Goal: Information Seeking & Learning: Learn about a topic

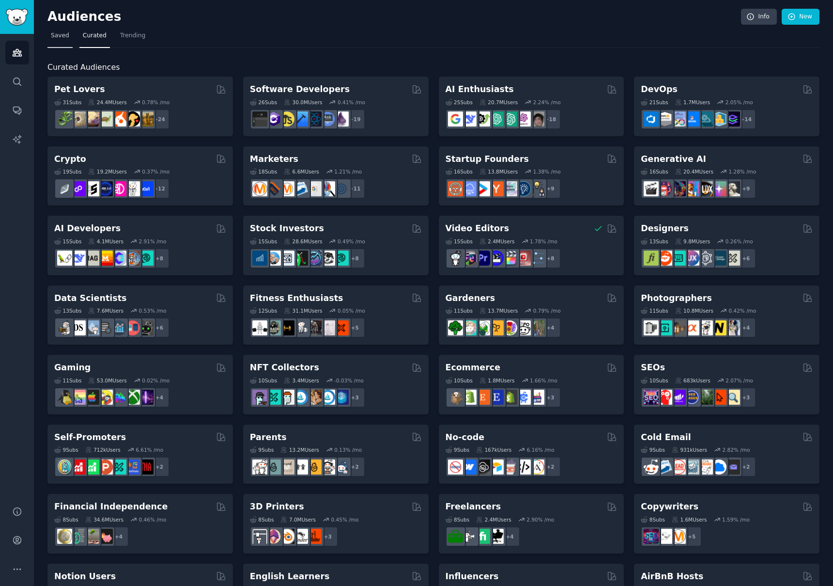
click at [65, 34] on span "Saved" at bounding box center [60, 35] width 18 height 9
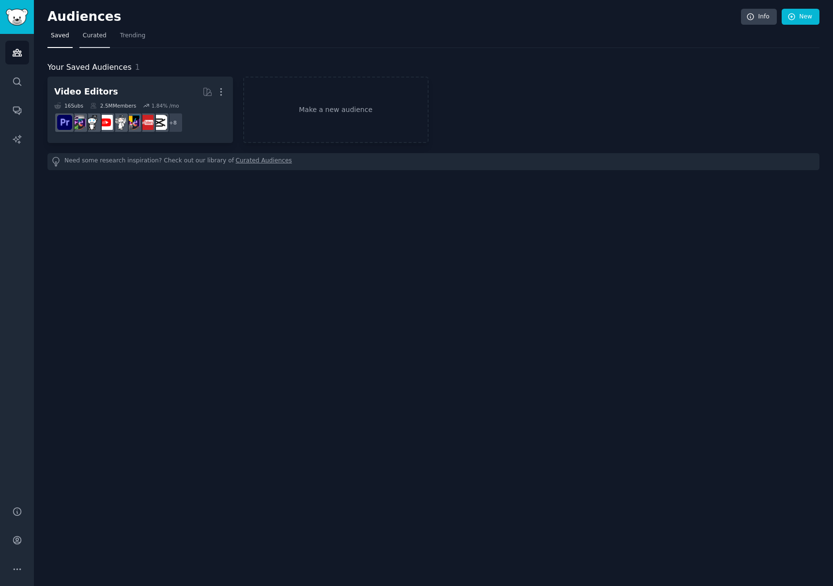
click at [101, 34] on span "Curated" at bounding box center [95, 35] width 24 height 9
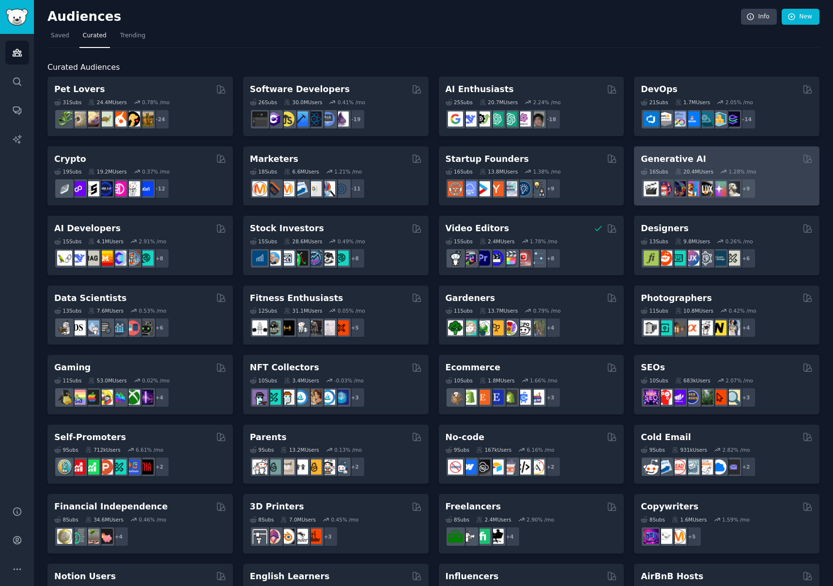
click at [777, 183] on div "+ 9" at bounding box center [727, 188] width 172 height 20
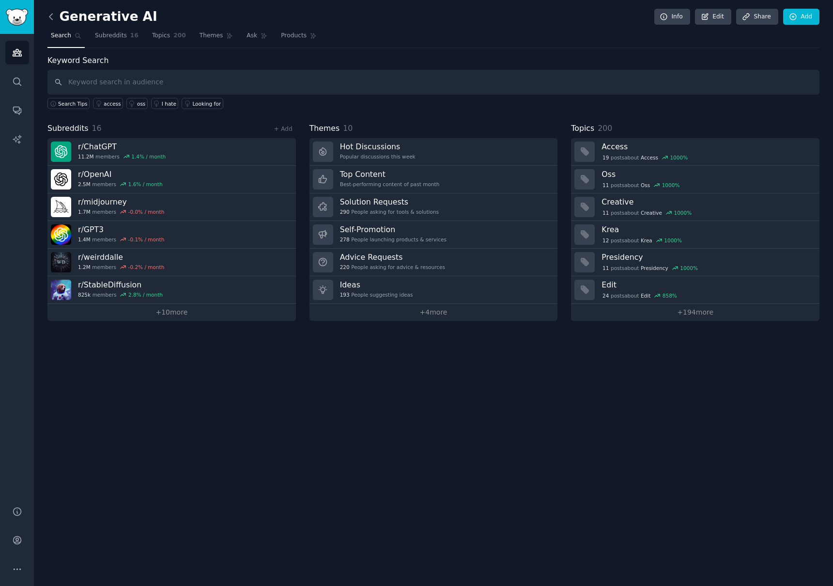
click at [51, 16] on icon at bounding box center [51, 17] width 10 height 10
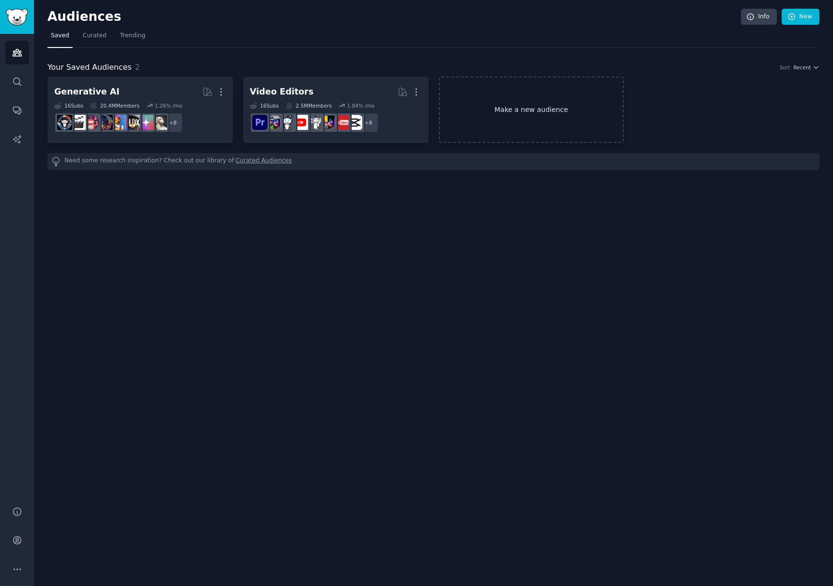
click at [466, 112] on link "Make a new audience" at bounding box center [532, 110] width 186 height 66
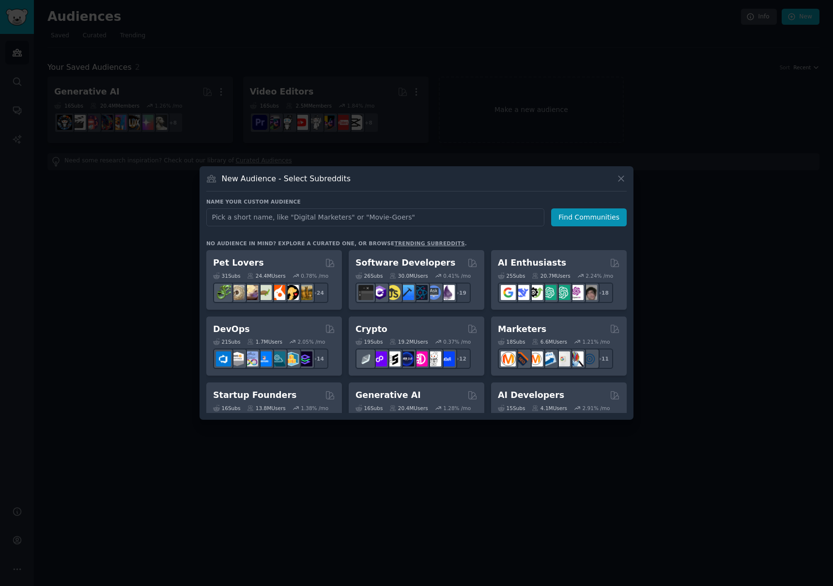
click at [463, 219] on input "text" at bounding box center [375, 217] width 338 height 18
type input "lifelearner"
click at [605, 219] on button "Find Communities" at bounding box center [589, 217] width 76 height 18
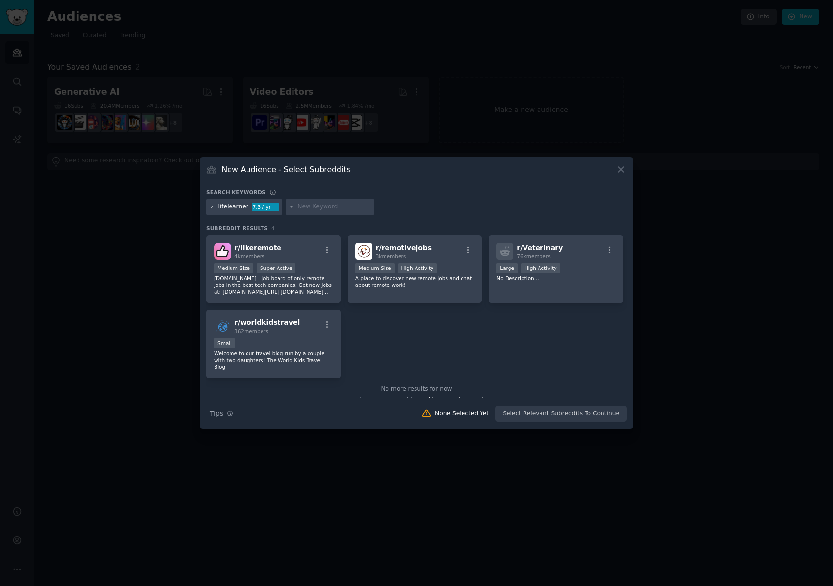
click at [210, 206] on icon at bounding box center [212, 206] width 5 height 5
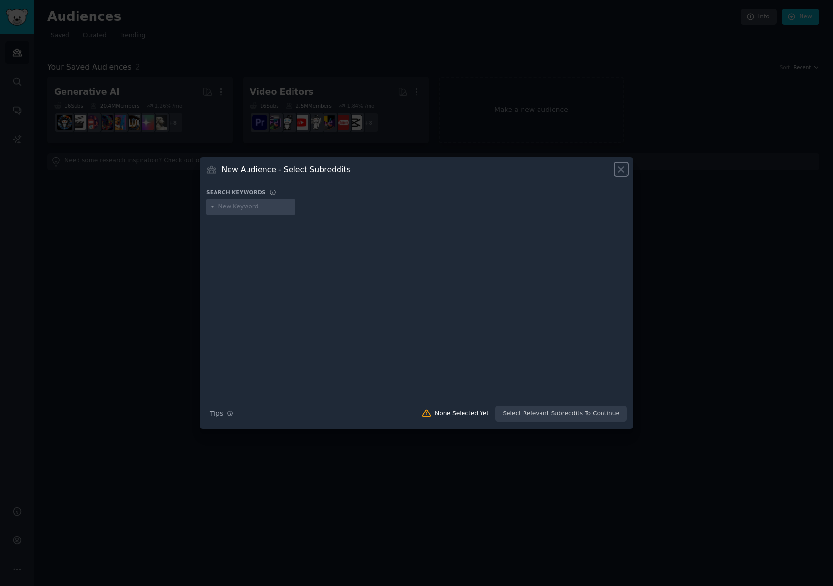
click at [621, 168] on icon at bounding box center [621, 169] width 10 height 10
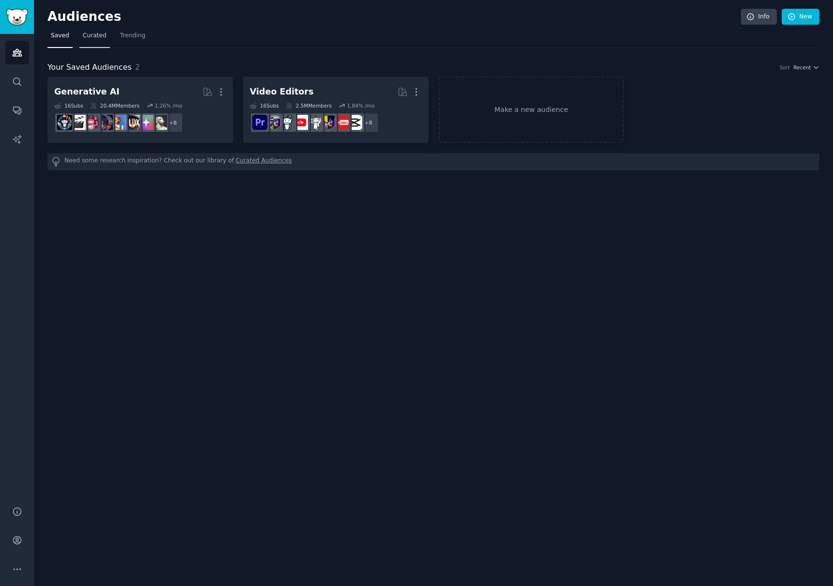
click at [87, 38] on span "Curated" at bounding box center [95, 35] width 24 height 9
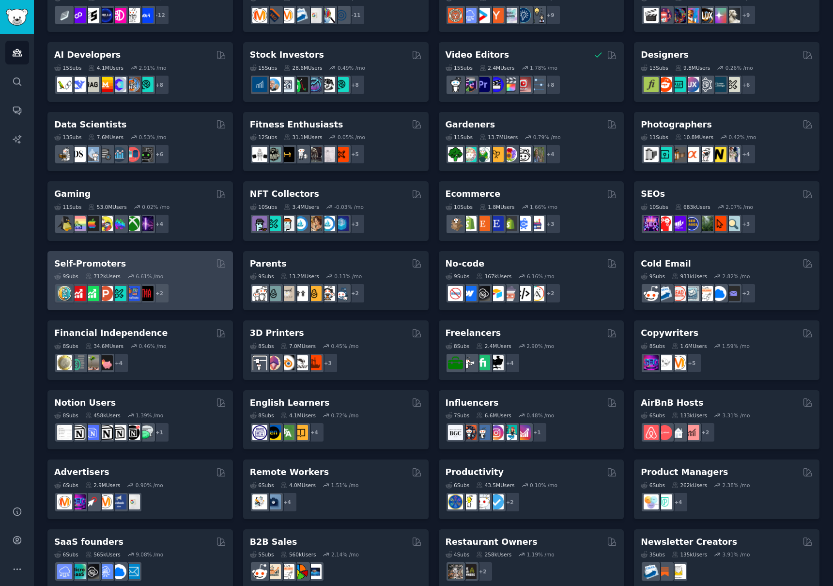
scroll to position [174, 0]
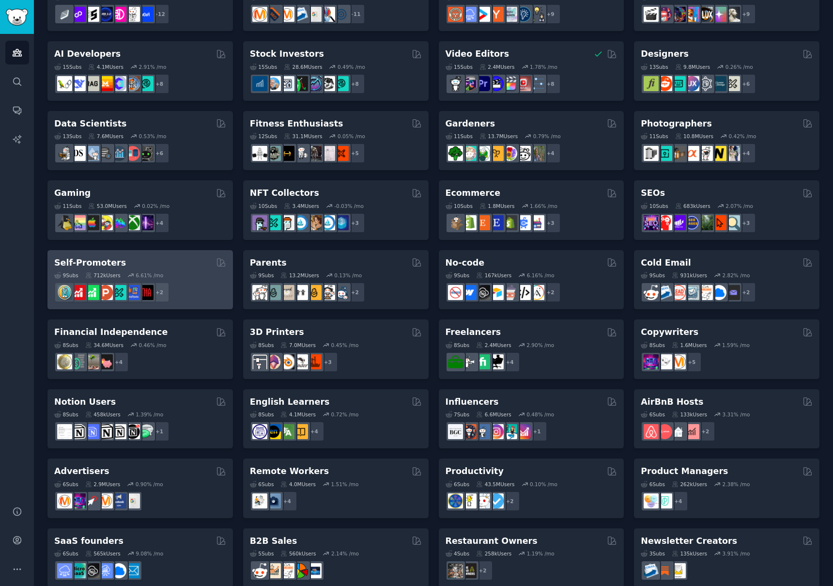
click at [180, 282] on div "+ 2" at bounding box center [140, 292] width 172 height 20
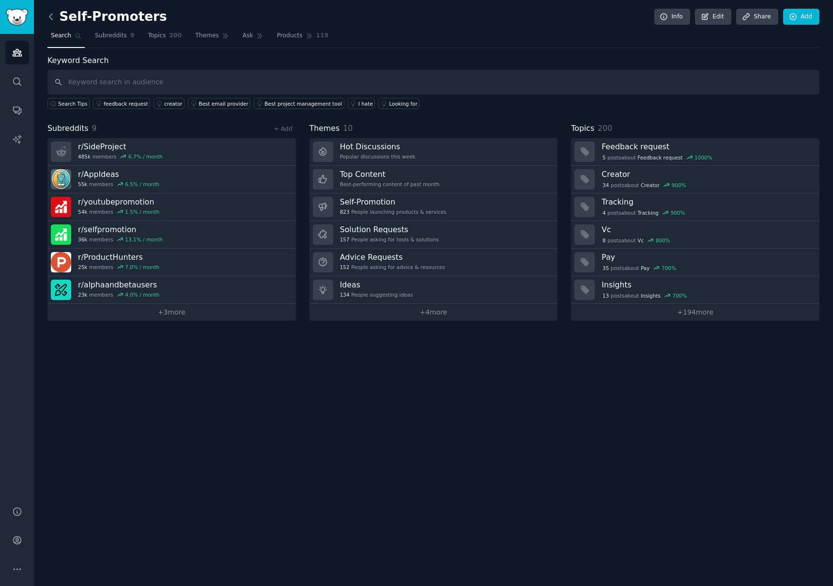
click at [54, 17] on icon at bounding box center [51, 17] width 10 height 10
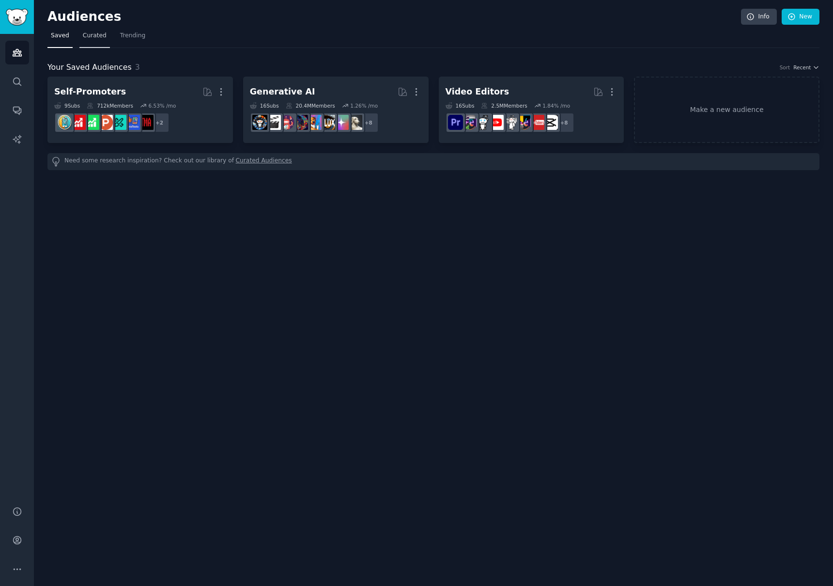
click at [91, 38] on span "Curated" at bounding box center [95, 35] width 24 height 9
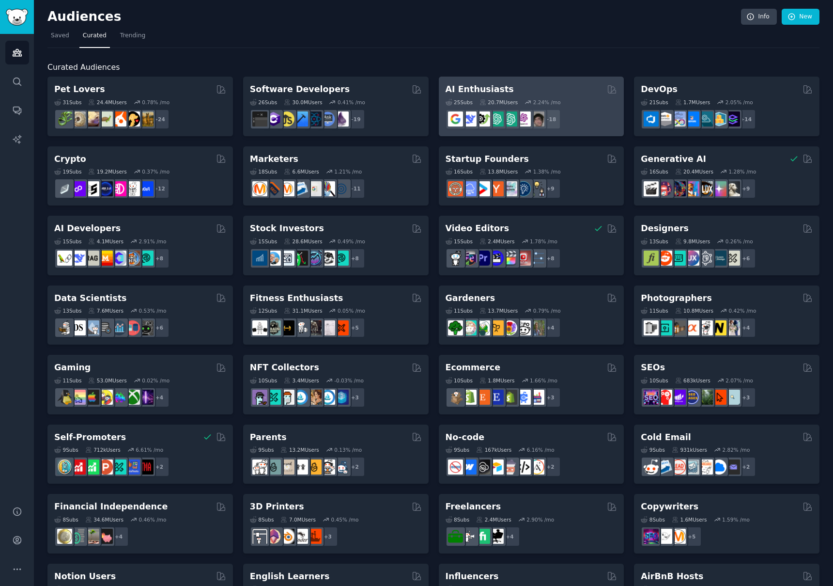
click at [591, 92] on div "AI Enthusiasts" at bounding box center [532, 89] width 172 height 12
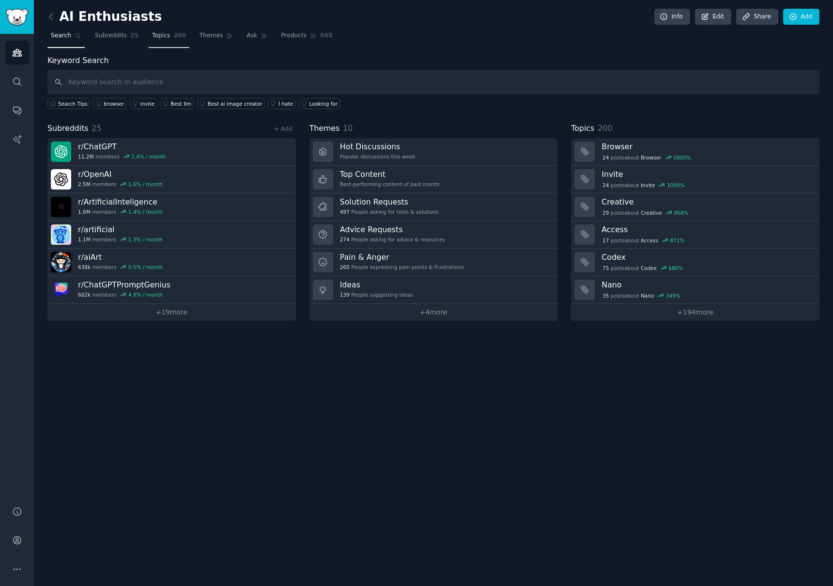
click at [174, 40] on link "Topics 200" at bounding box center [169, 38] width 41 height 20
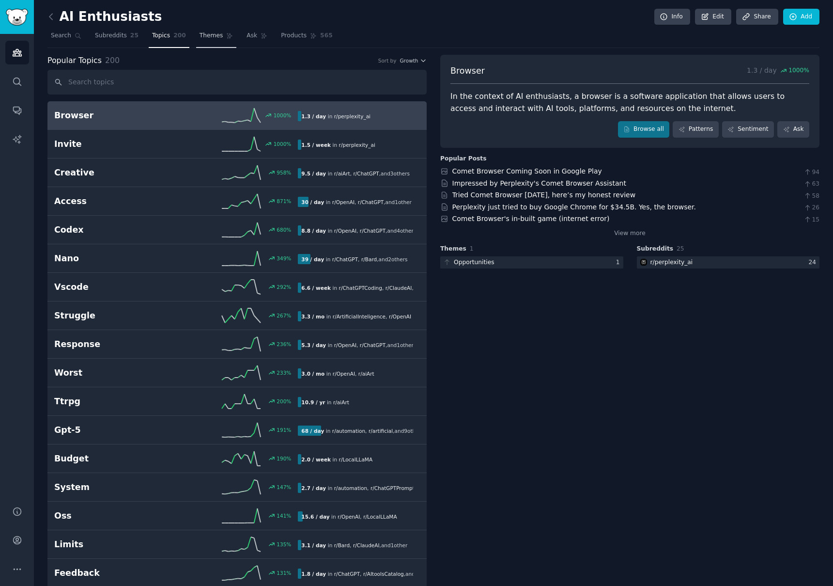
click at [203, 39] on span "Themes" at bounding box center [212, 35] width 24 height 9
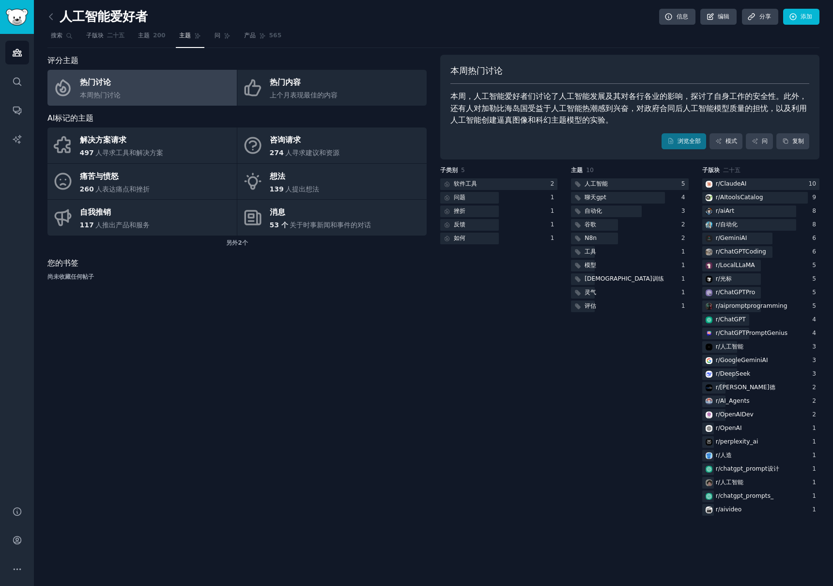
click at [501, 327] on div "子类别 5 软件工具 2 问题 1 挫折 1 反馈 1 如何 1" at bounding box center [498, 341] width 117 height 351
click at [721, 221] on font "自动化" at bounding box center [728, 224] width 17 height 7
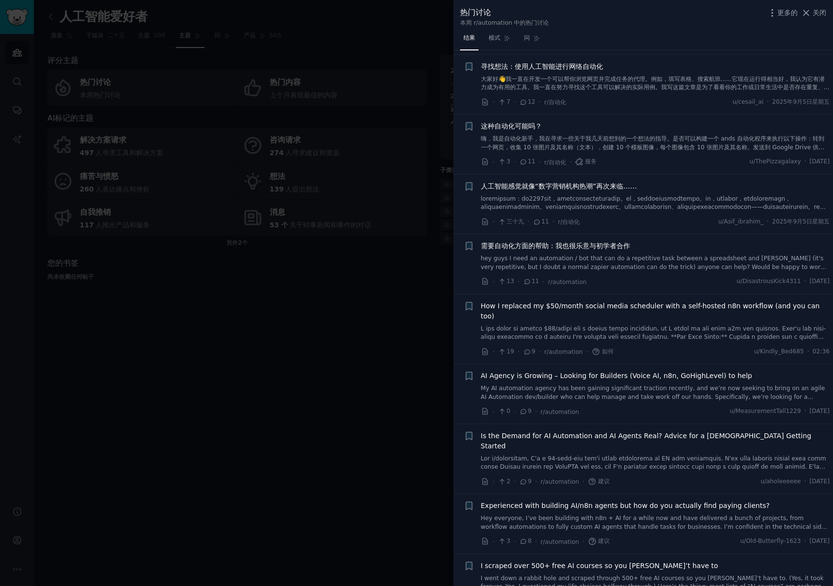
scroll to position [767, 0]
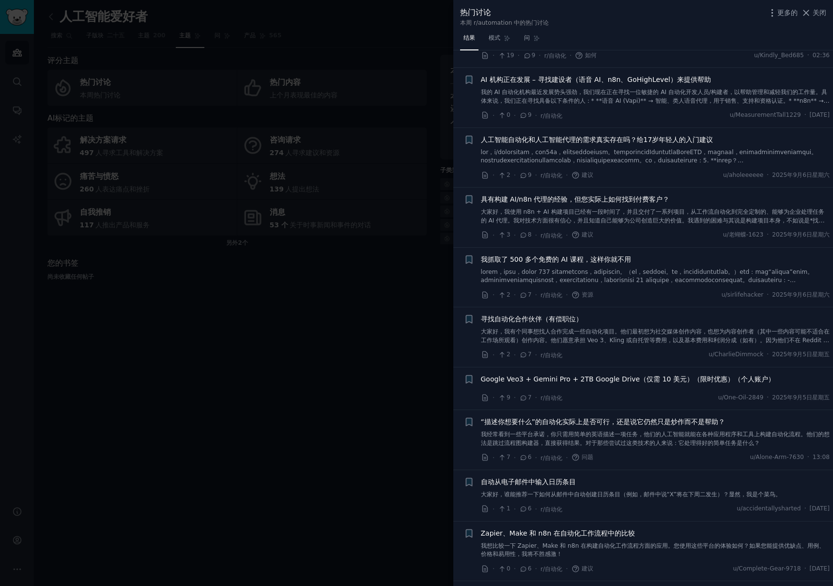
click at [344, 309] on div at bounding box center [416, 293] width 833 height 586
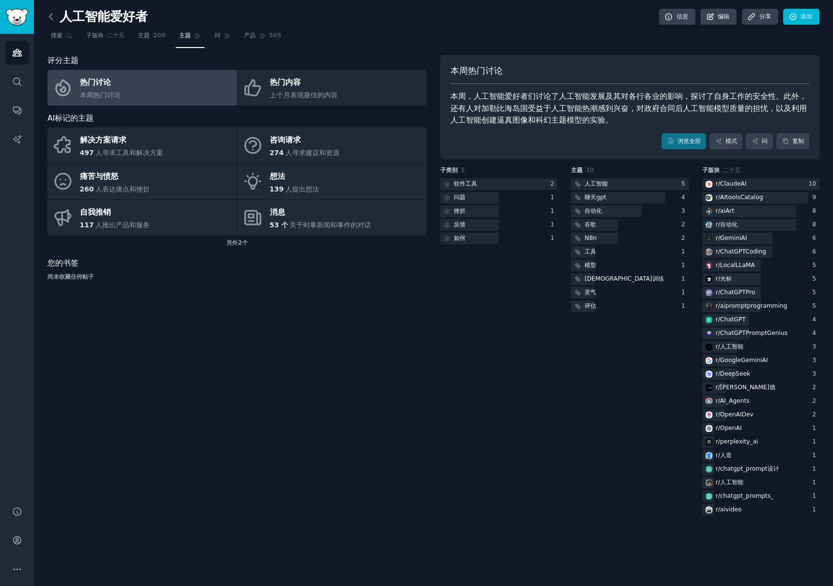
click at [51, 17] on icon at bounding box center [51, 17] width 10 height 10
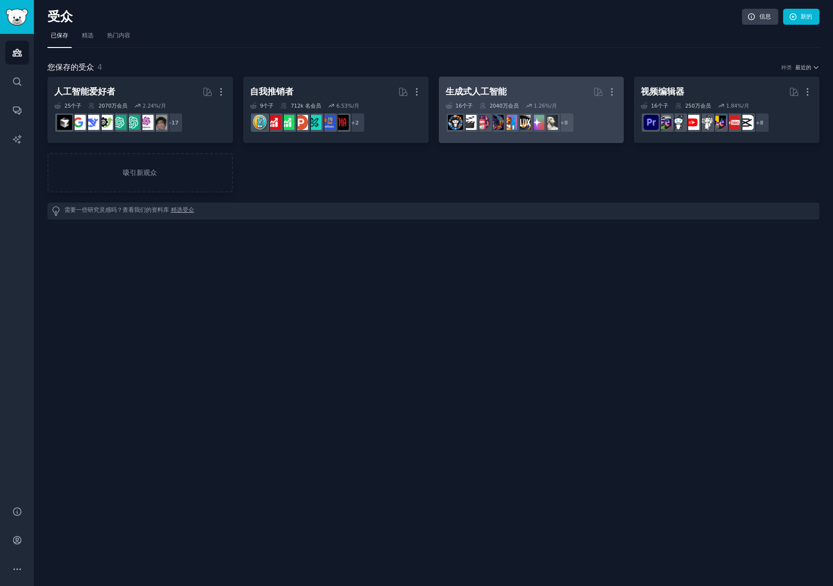
click at [500, 99] on h2 "生成式人工智能 更多的" at bounding box center [532, 91] width 172 height 17
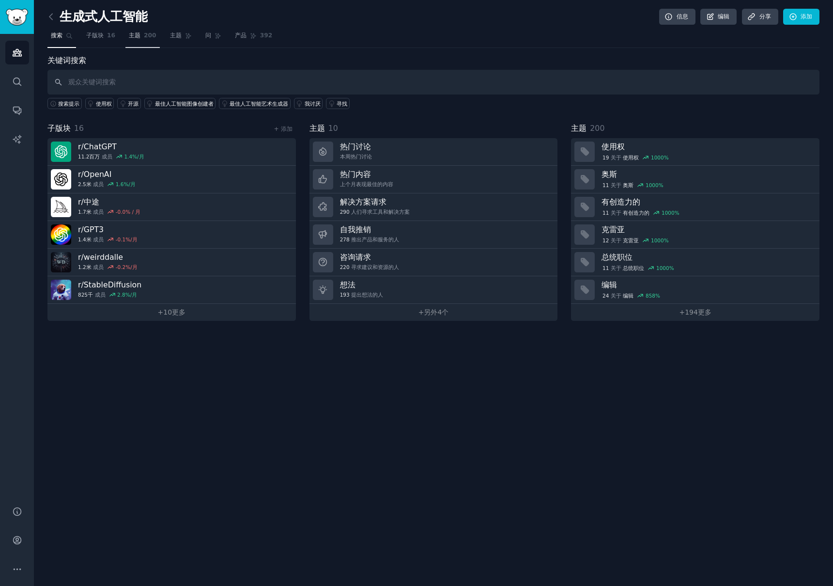
click at [145, 36] on font "200" at bounding box center [150, 35] width 13 height 7
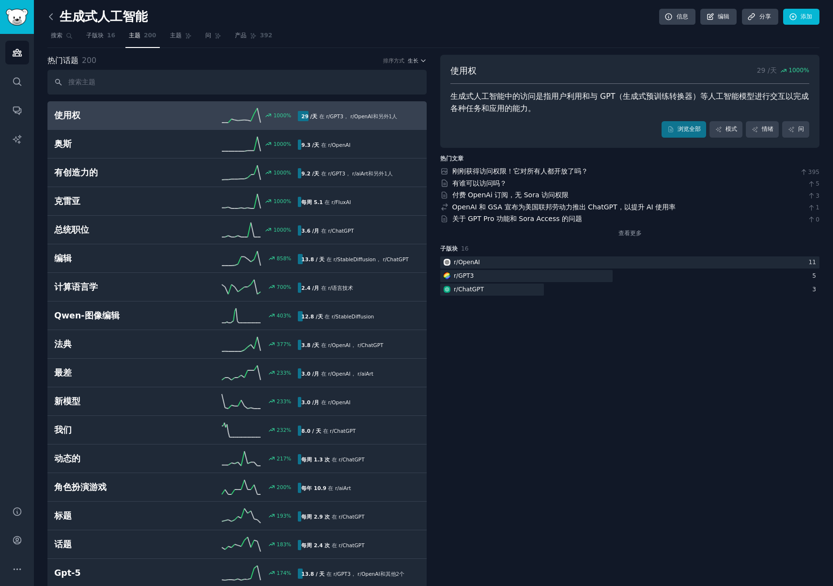
click at [49, 18] on icon at bounding box center [51, 17] width 10 height 10
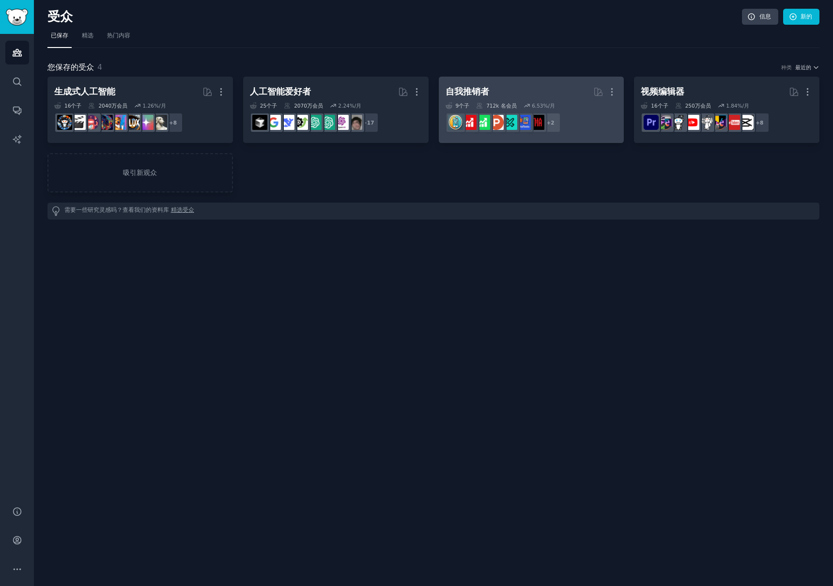
click at [459, 88] on font "自我推销者" at bounding box center [468, 92] width 44 height 10
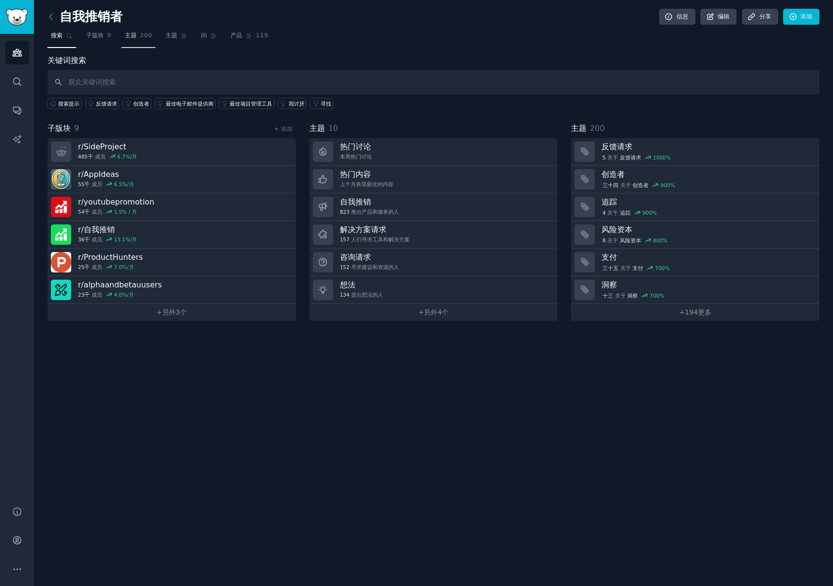
click at [138, 35] on link "主题 200" at bounding box center [139, 38] width 34 height 20
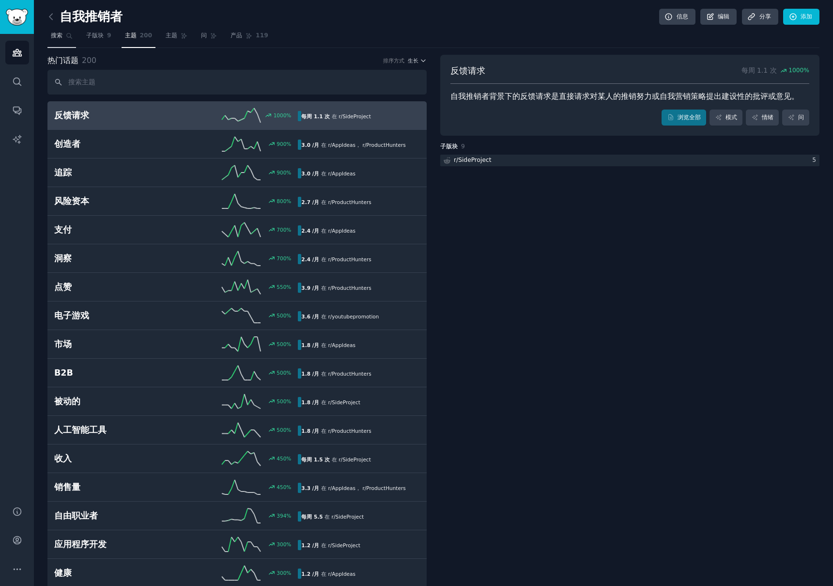
click at [54, 36] on font "搜索" at bounding box center [57, 35] width 12 height 7
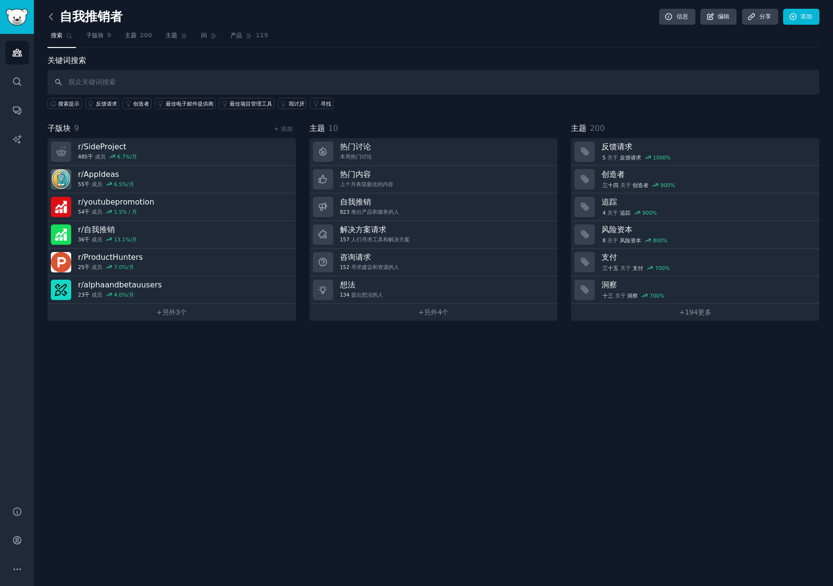
click at [50, 19] on icon at bounding box center [51, 17] width 10 height 10
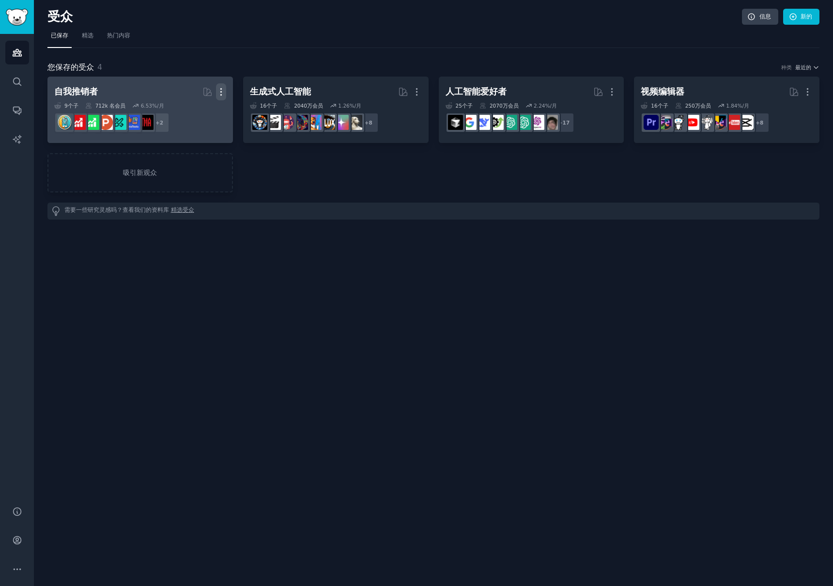
click at [220, 92] on icon "button" at bounding box center [220, 92] width 1 height 7
click at [191, 112] on p "Delete" at bounding box center [195, 112] width 22 height 10
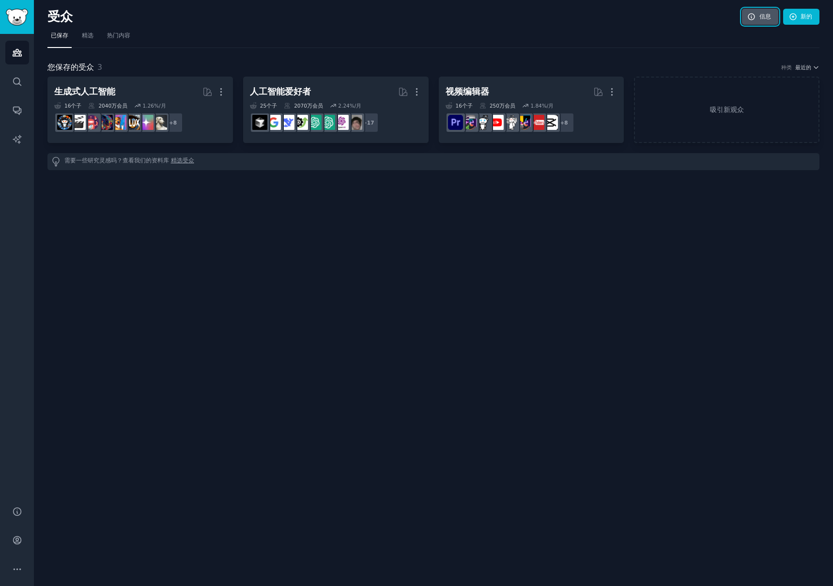
click at [756, 19] on link "信息" at bounding box center [760, 17] width 36 height 16
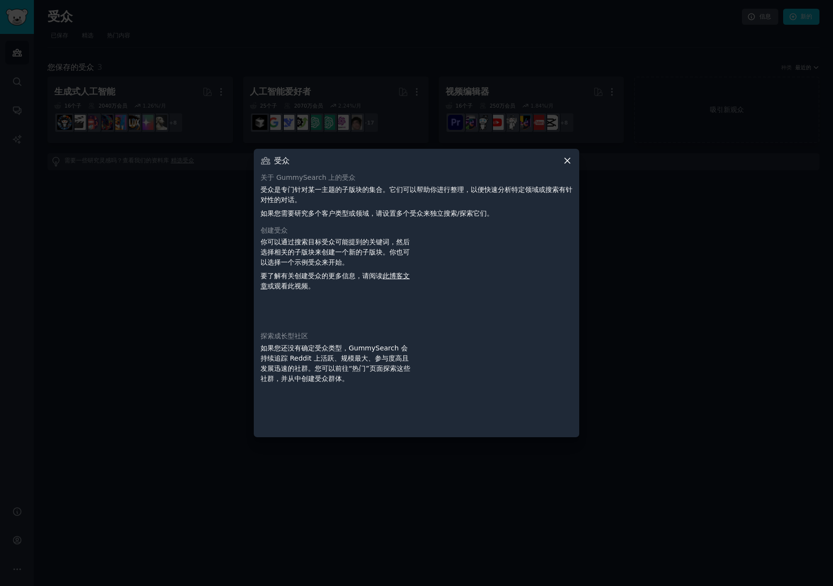
click at [568, 160] on icon at bounding box center [567, 160] width 5 height 5
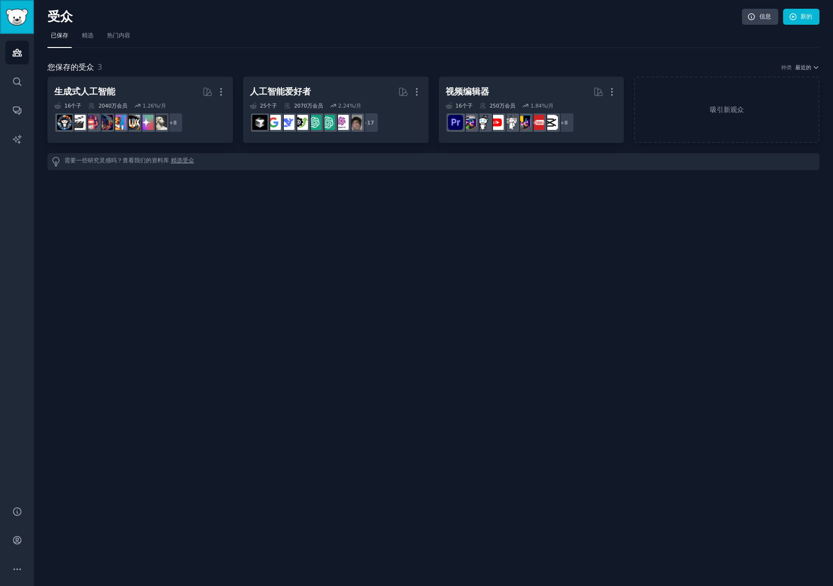
click at [26, 15] on img "侧边栏" at bounding box center [17, 17] width 22 height 17
click at [18, 109] on icon "侧边栏" at bounding box center [17, 111] width 8 height 8
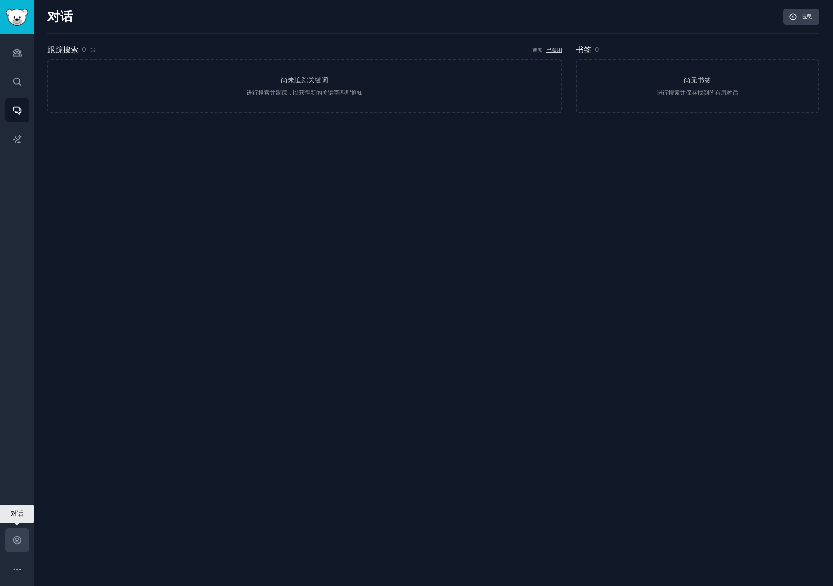
click at [17, 539] on icon "侧边栏" at bounding box center [17, 540] width 8 height 8
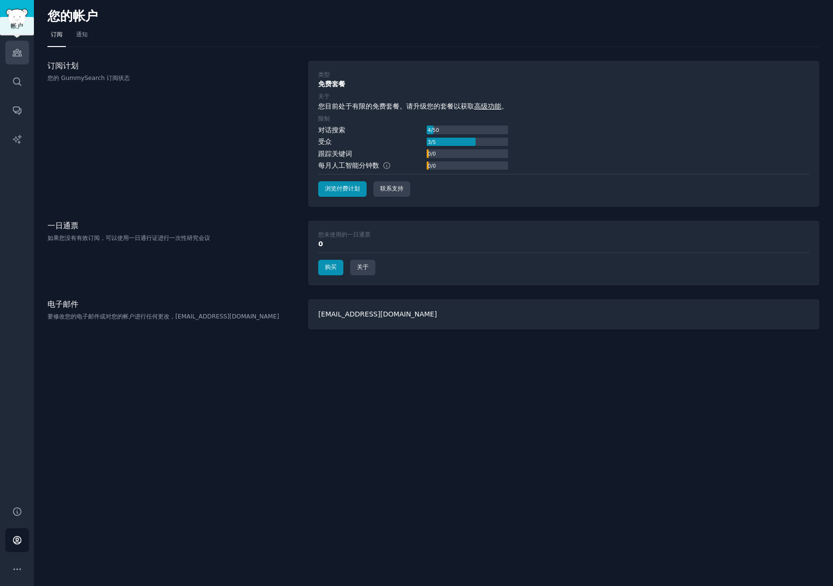
click at [14, 57] on icon "侧边栏" at bounding box center [17, 52] width 10 height 10
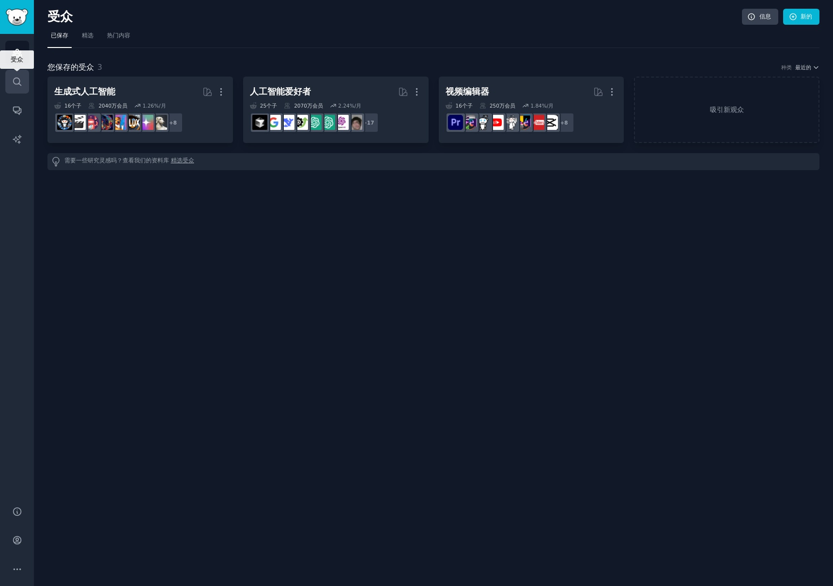
click at [15, 85] on icon "侧边栏" at bounding box center [17, 82] width 10 height 10
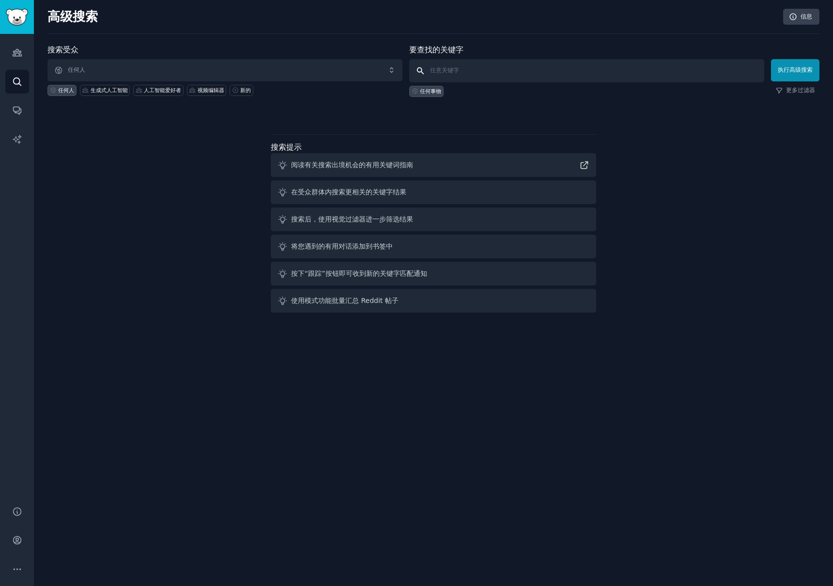
click at [544, 76] on input "text" at bounding box center [586, 70] width 355 height 23
type input "why"
click at [795, 77] on button "执行高级搜索" at bounding box center [795, 70] width 48 height 22
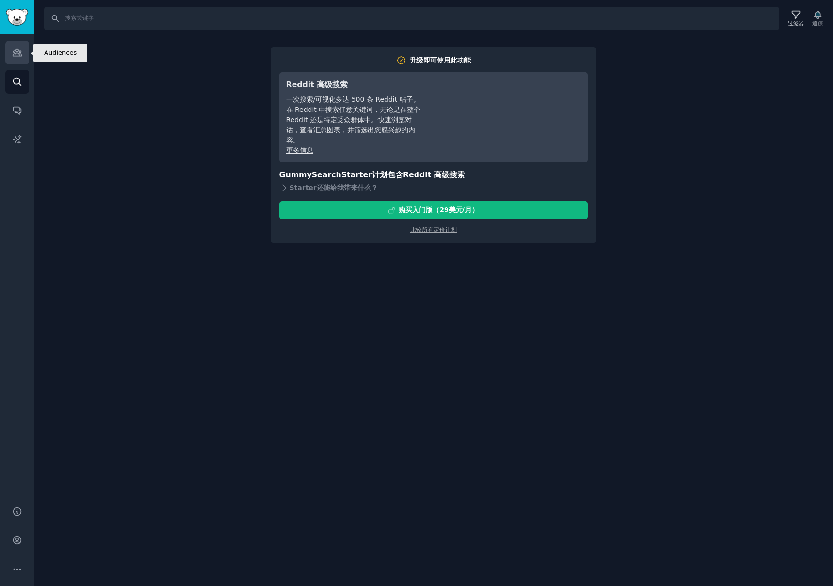
click at [17, 55] on icon "侧边栏" at bounding box center [17, 52] width 10 height 10
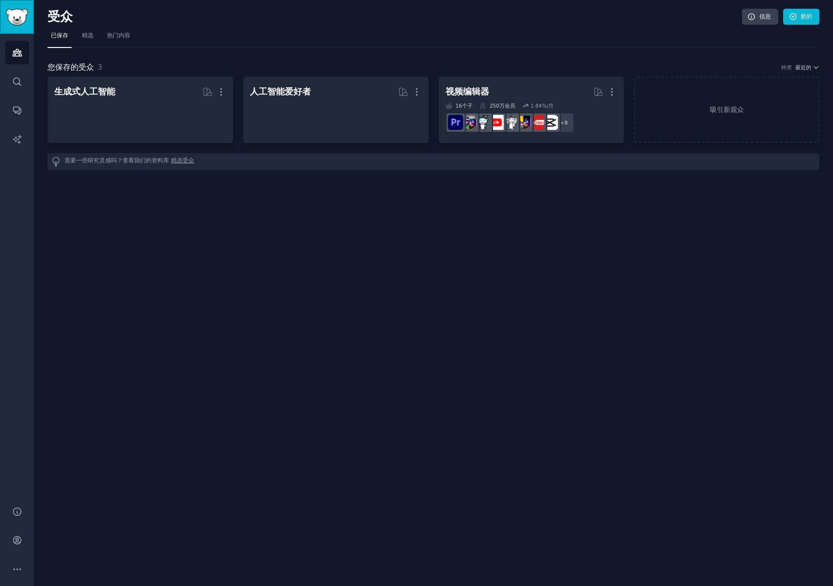
click at [16, 19] on img "侧边栏" at bounding box center [17, 17] width 22 height 17
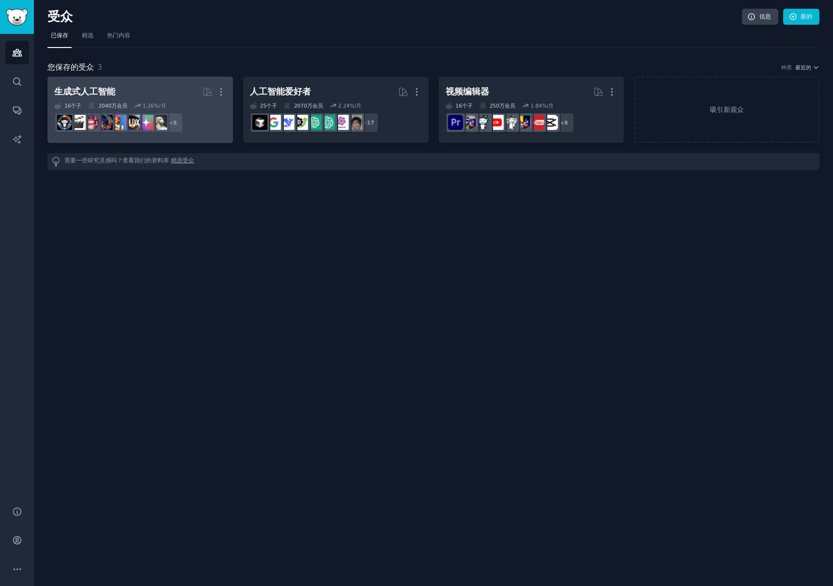
click at [96, 95] on font "生成式人工智能" at bounding box center [84, 92] width 61 height 10
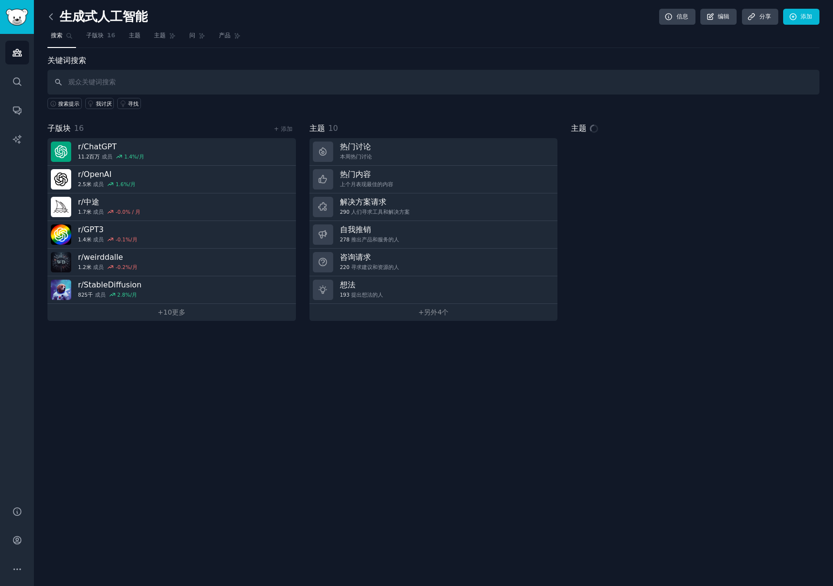
click at [49, 17] on icon at bounding box center [50, 17] width 3 height 6
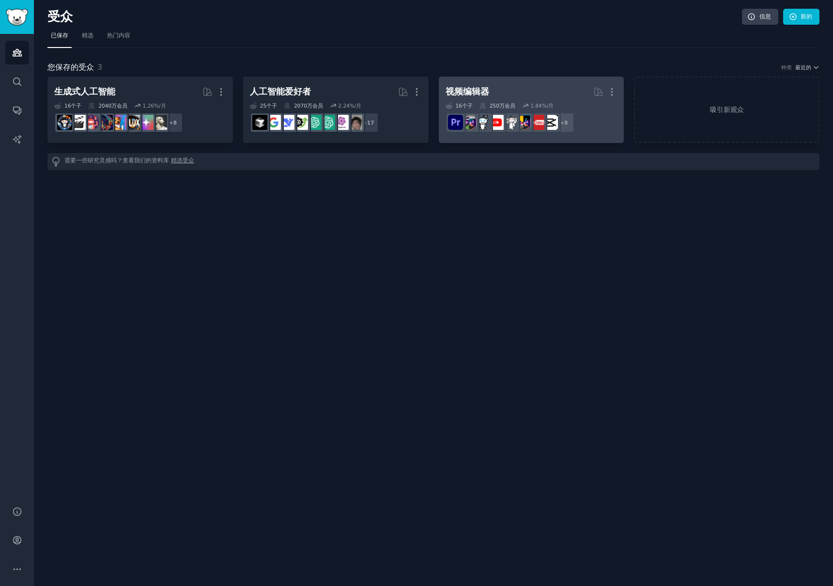
click at [480, 90] on font "视频编辑器" at bounding box center [468, 92] width 44 height 10
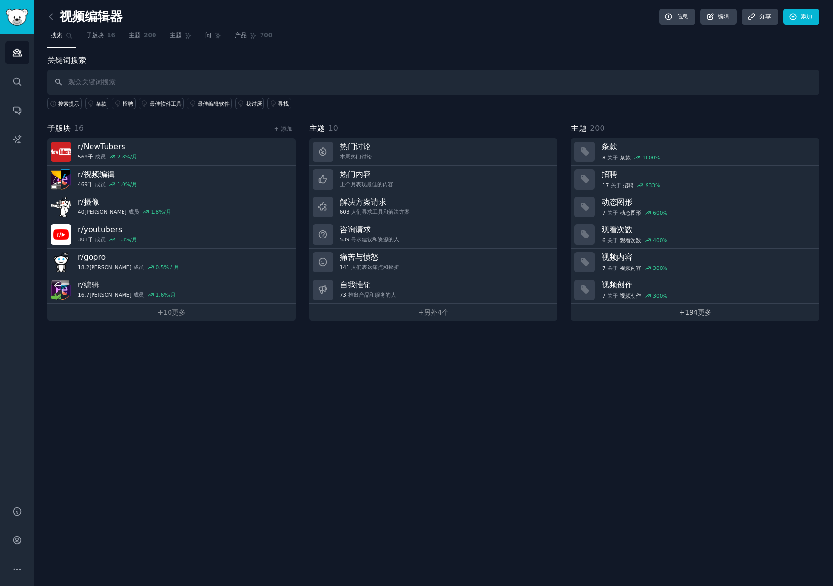
click at [703, 311] on font "更多" at bounding box center [705, 312] width 14 height 8
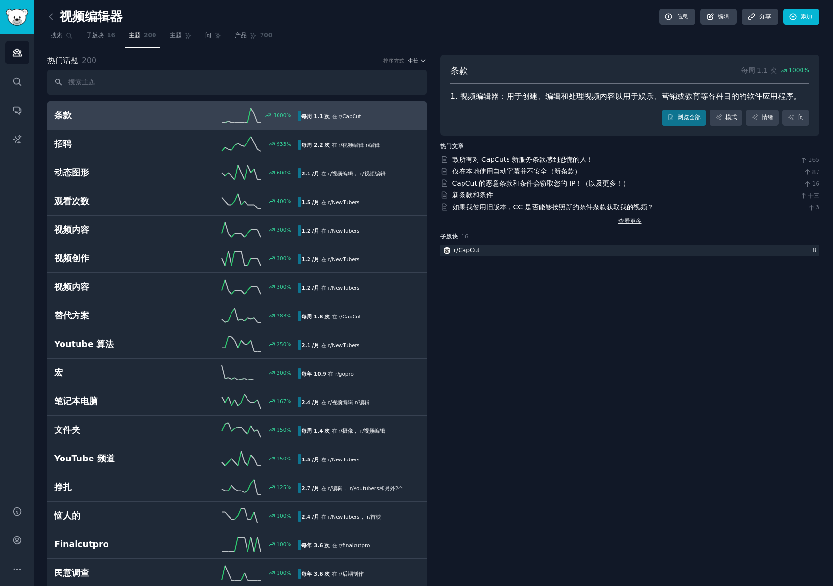
click at [628, 223] on font "查看更多" at bounding box center [630, 221] width 23 height 7
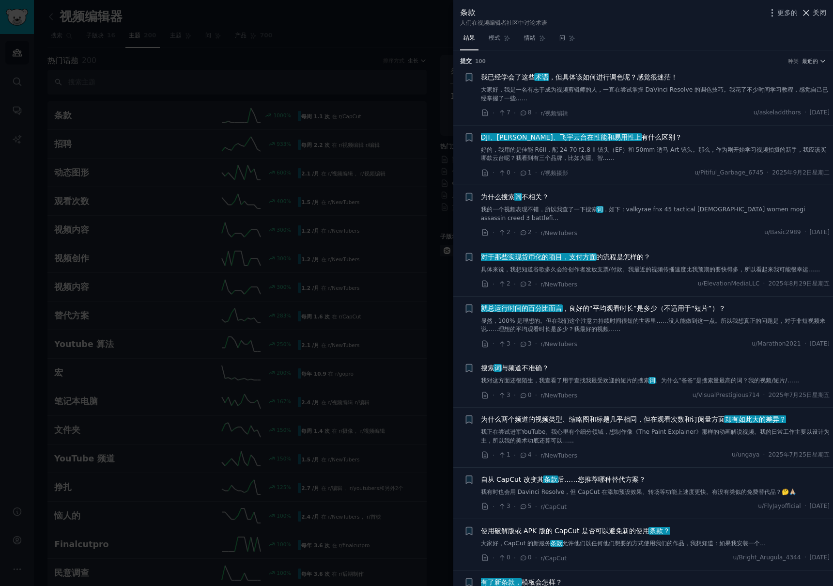
click at [820, 15] on font "关闭" at bounding box center [820, 13] width 14 height 8
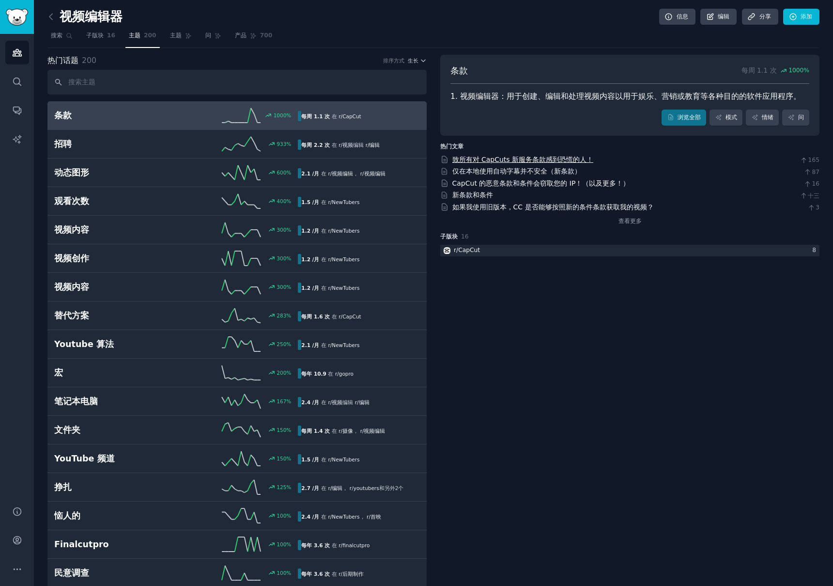
click at [494, 162] on font "致所有对 CapCuts 新服务条款感到恐慌的人！" at bounding box center [522, 160] width 141 height 8
